Goal: Task Accomplishment & Management: Manage account settings

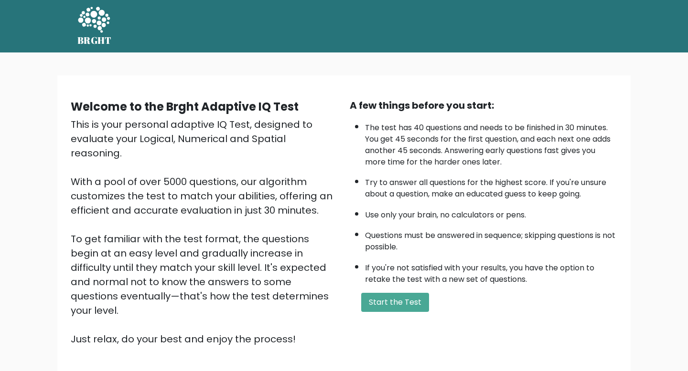
click at [95, 19] on icon at bounding box center [94, 20] width 32 height 26
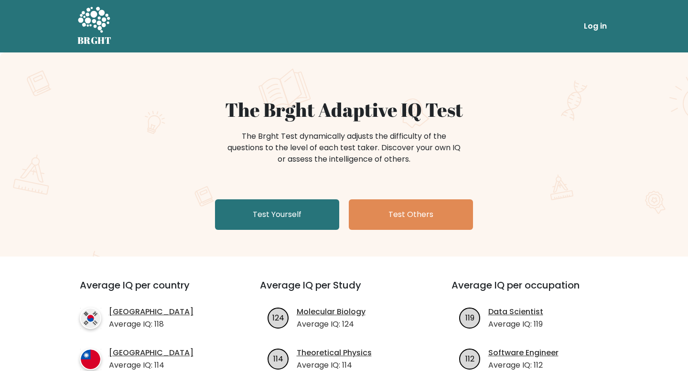
click at [590, 27] on link "Log in" at bounding box center [595, 26] width 31 height 19
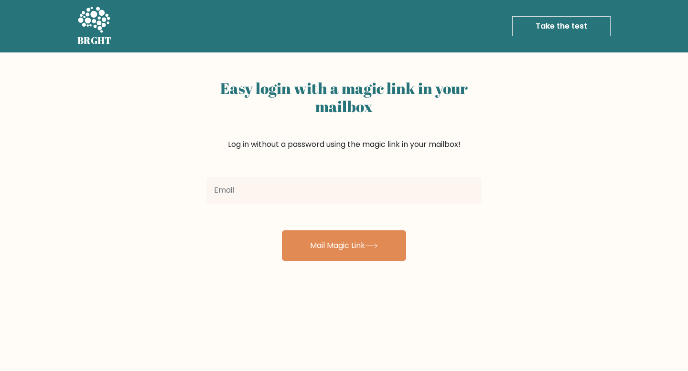
click at [297, 181] on input "email" at bounding box center [343, 190] width 275 height 27
type input "[EMAIL_ADDRESS][DOMAIN_NAME]"
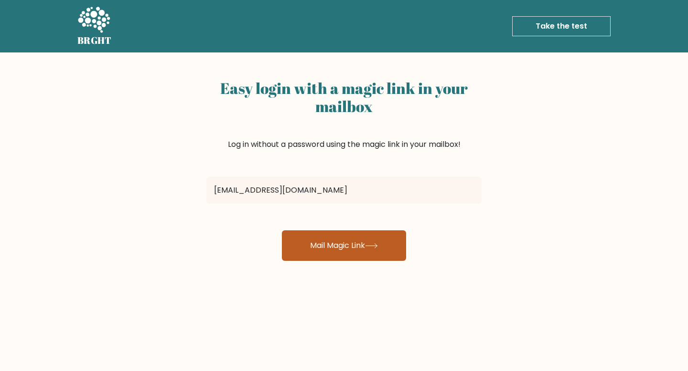
click at [340, 254] on button "Mail Magic Link" at bounding box center [344, 246] width 124 height 31
